Goal: Check status: Check status

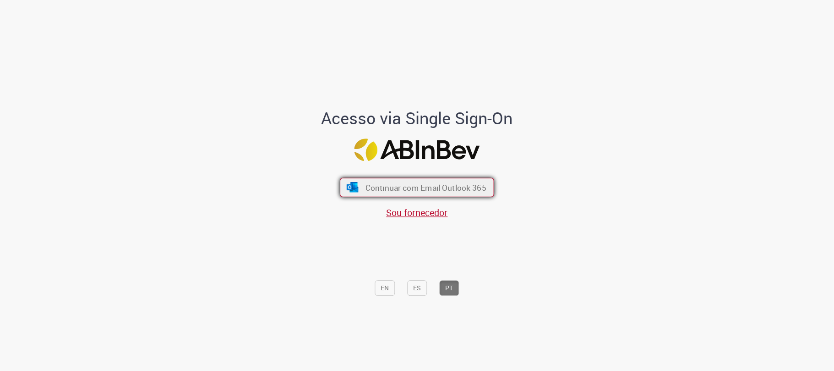
click at [359, 191] on button "Continuar com Email Outlook 365" at bounding box center [417, 187] width 154 height 19
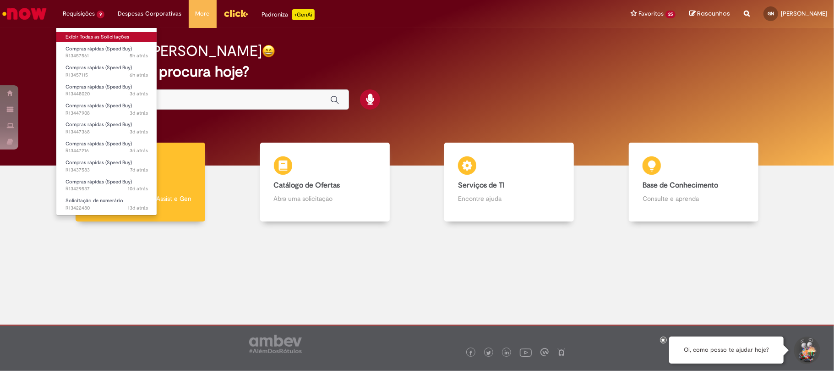
click at [102, 35] on link "Exibir Todas as Solicitações" at bounding box center [106, 37] width 101 height 10
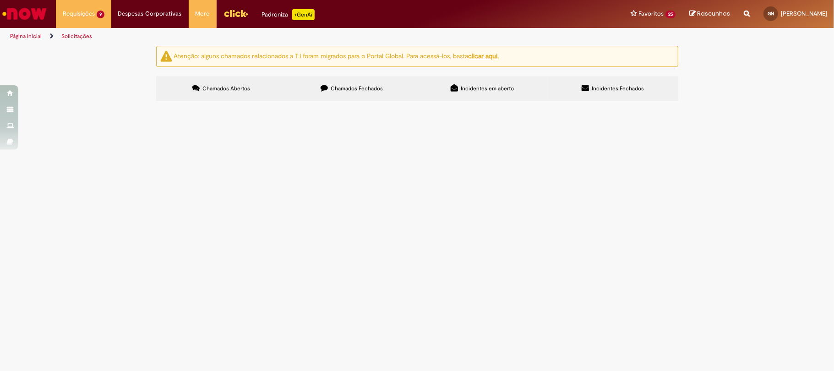
click at [0, 0] on span "GLP 7125" at bounding box center [0, 0] width 0 height 0
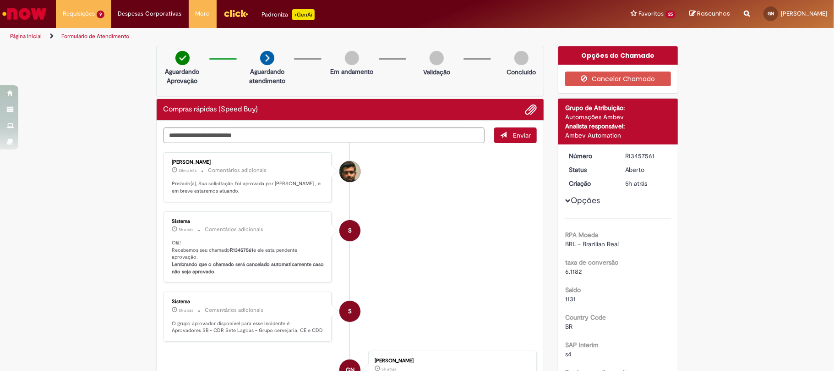
click at [464, 226] on li "S Sistema 5h atrás 5 horas atrás Comentários adicionais Olá! Recebemos seu cham…" at bounding box center [351, 246] width 374 height 71
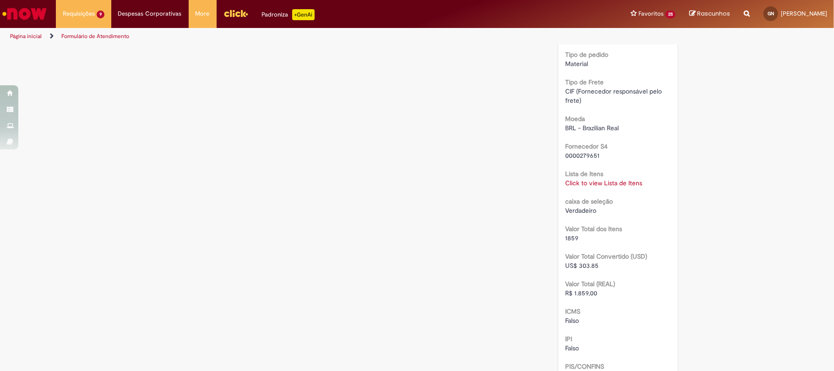
scroll to position [488, 0]
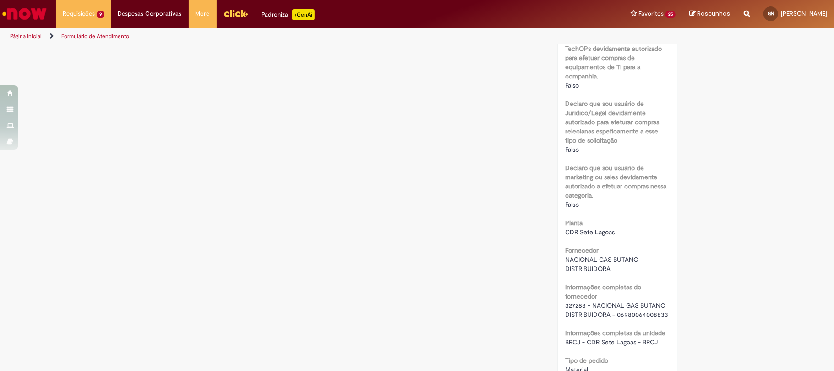
click at [631, 311] on span "327283 - NACIONAL GAS BUTANO DISTRIBUIDORA - 06980064008833" at bounding box center [616, 309] width 103 height 17
copy span "06980064008833"
